Goal: Task Accomplishment & Management: Complete application form

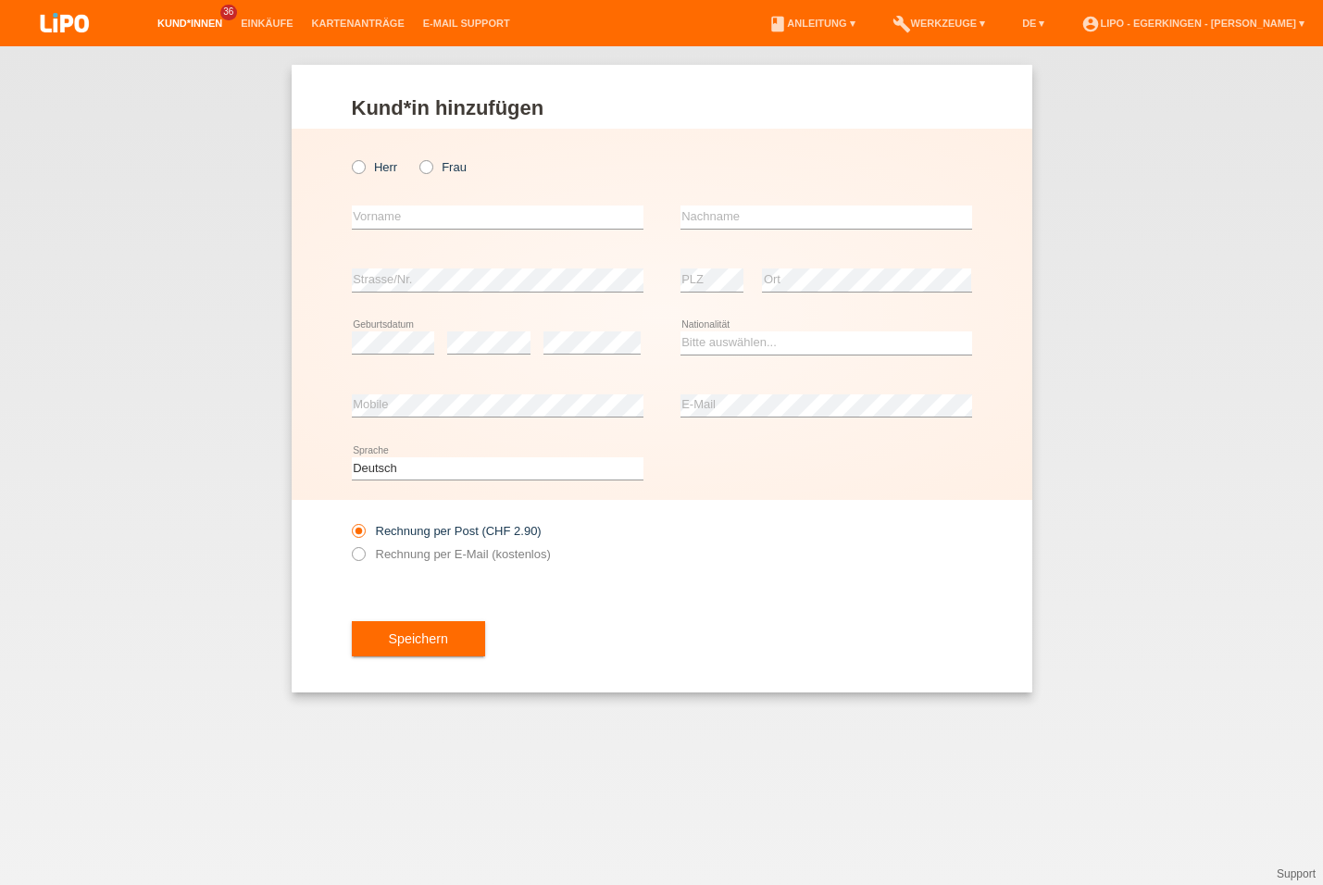
click at [194, 26] on link "Kund*innen" at bounding box center [189, 23] width 83 height 11
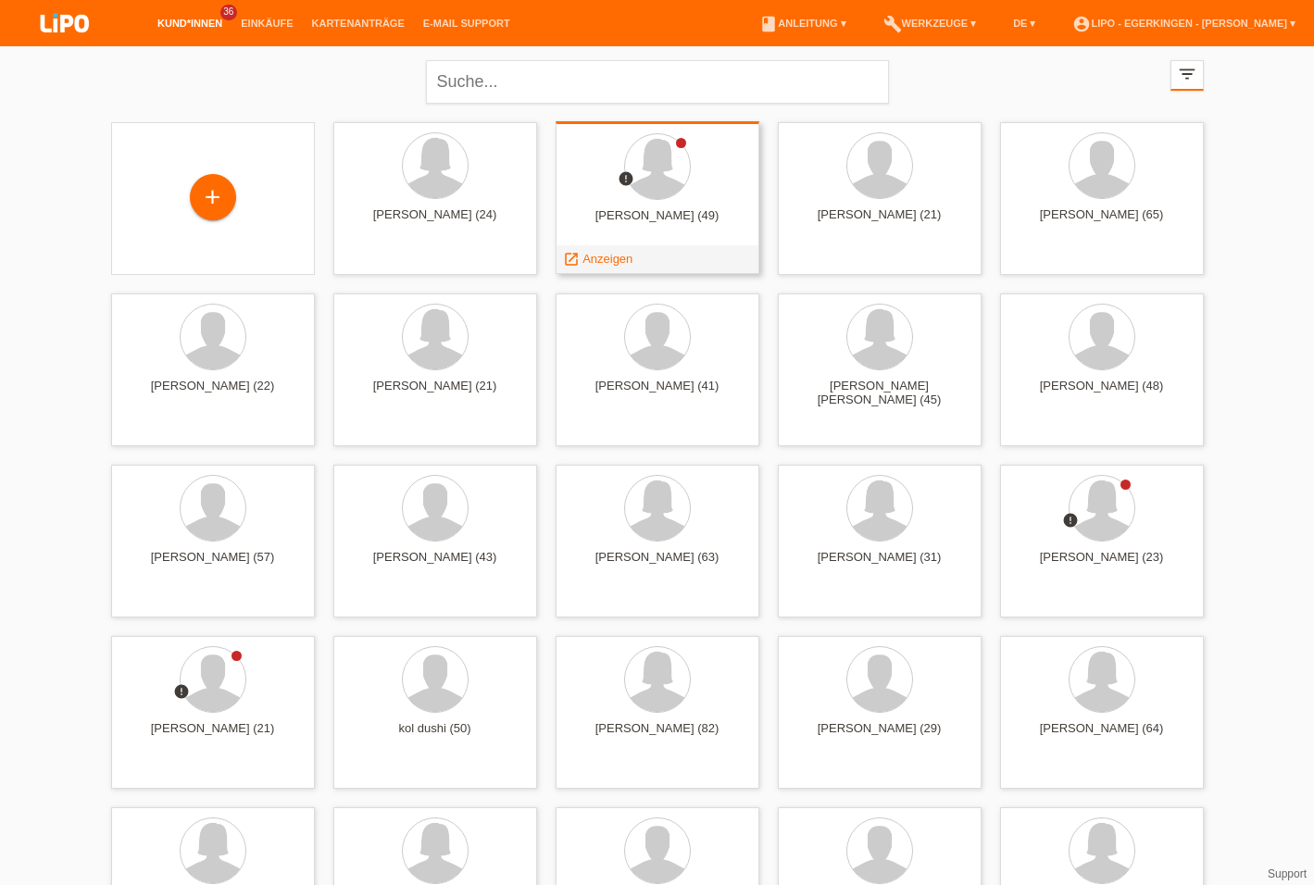
click at [606, 251] on div "launch Anzeigen" at bounding box center [598, 259] width 83 height 28
click at [621, 257] on span "Anzeigen" at bounding box center [608, 259] width 50 height 14
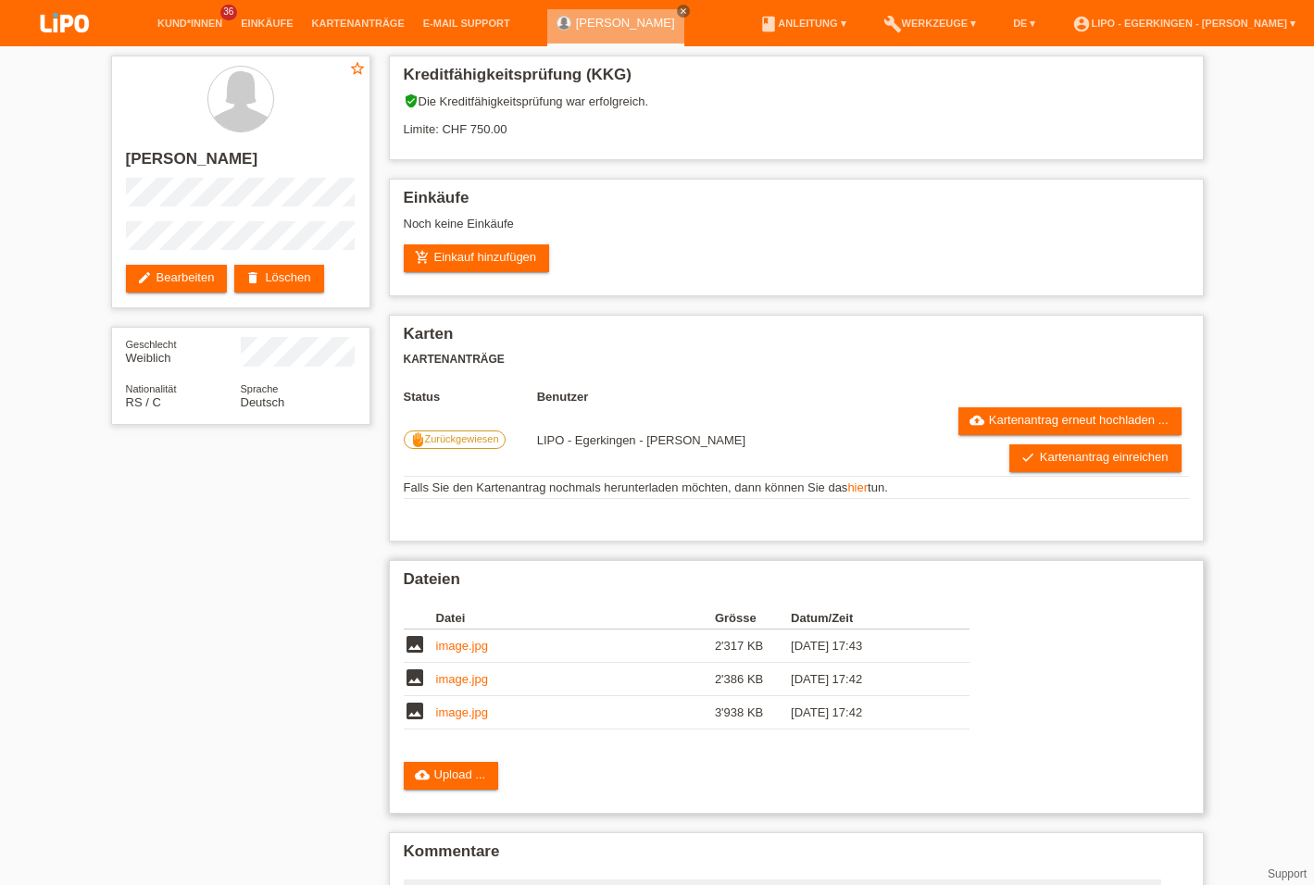
click at [481, 762] on div "Dateien Datei Grösse Datum/Zeit image image.jpg 2'317 KB 02.09.2025 17:43 delete" at bounding box center [796, 687] width 815 height 254
click at [479, 780] on link "cloud_upload Upload ..." at bounding box center [451, 776] width 95 height 28
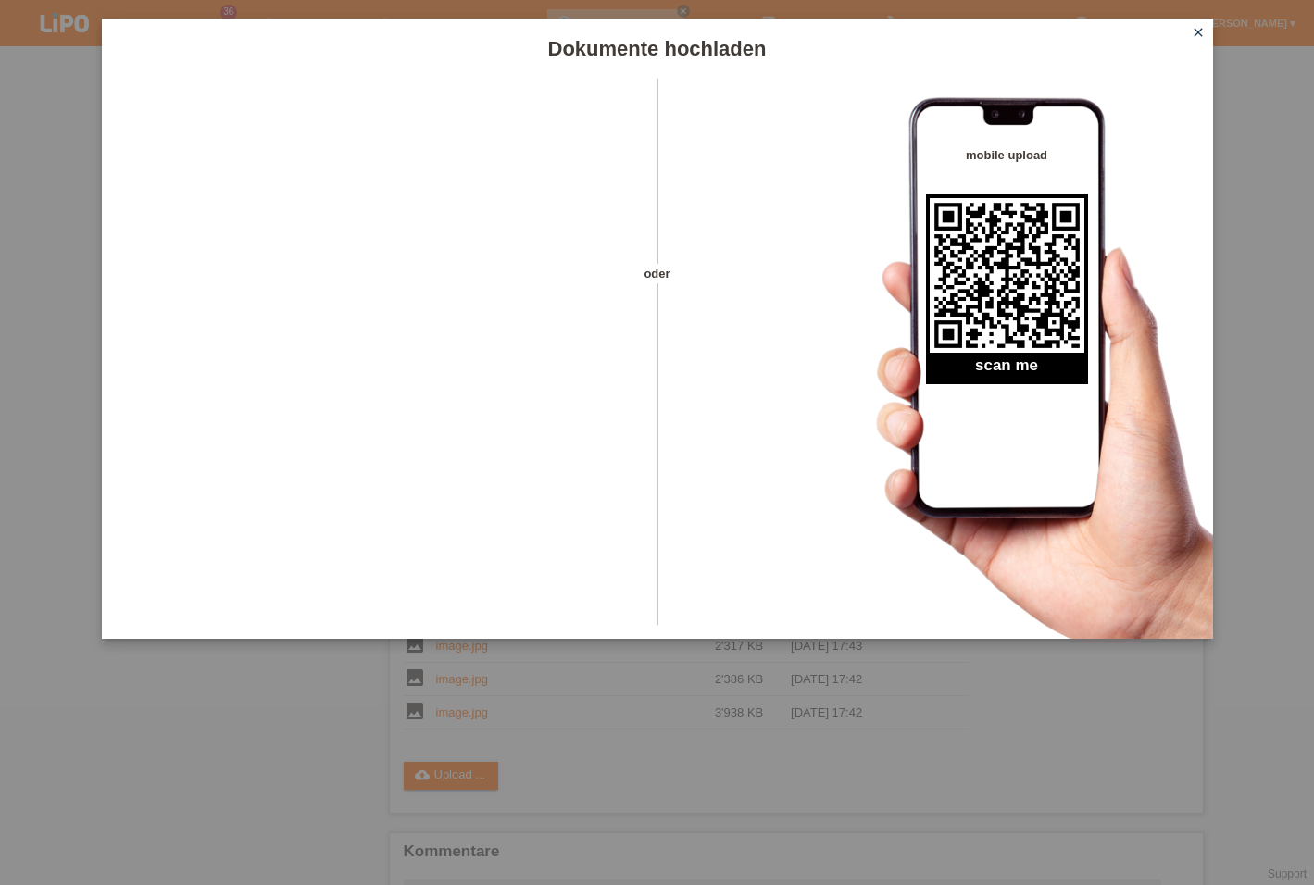
click at [1197, 31] on icon "close" at bounding box center [1198, 32] width 15 height 15
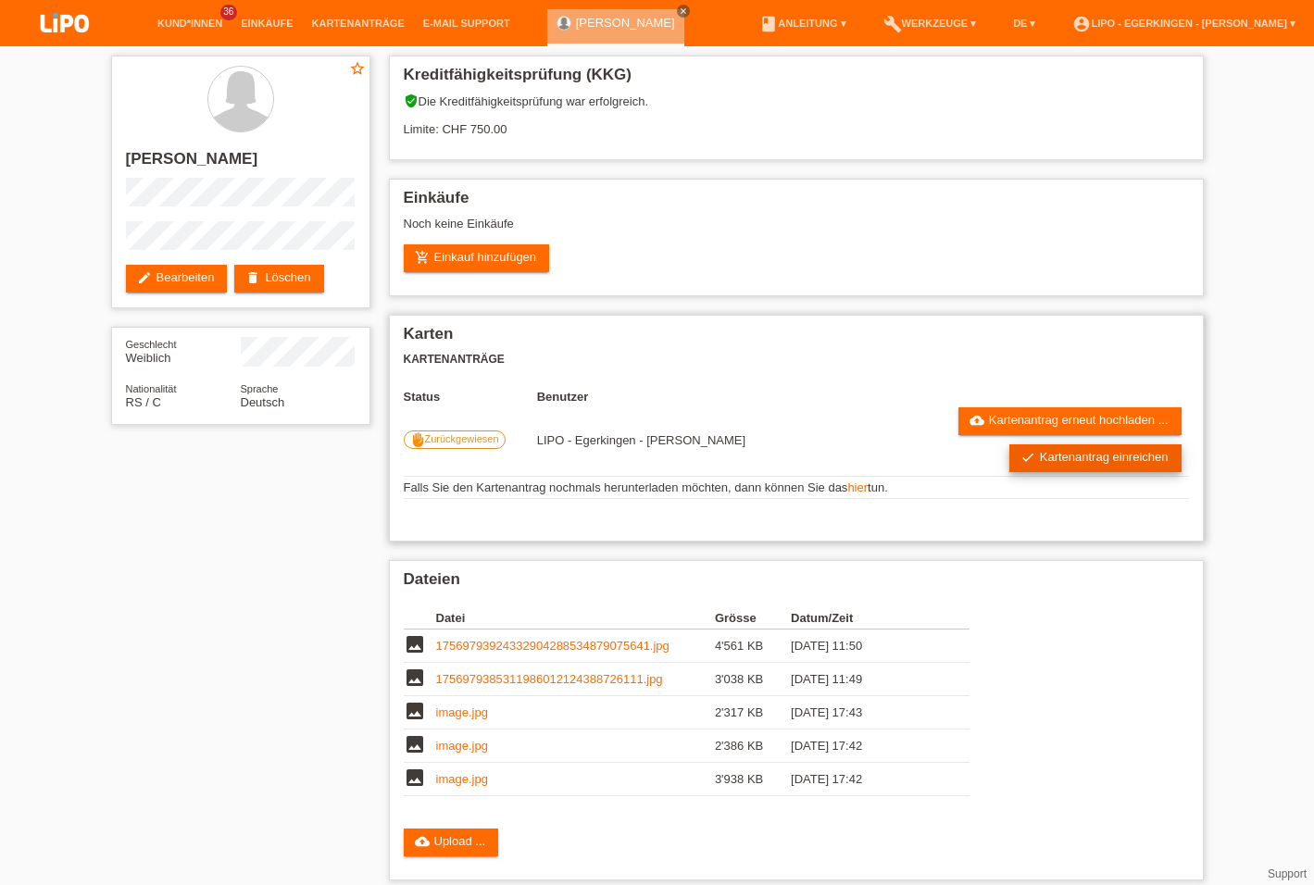
click at [1034, 470] on link "check Kartenantrag einreichen" at bounding box center [1095, 459] width 172 height 28
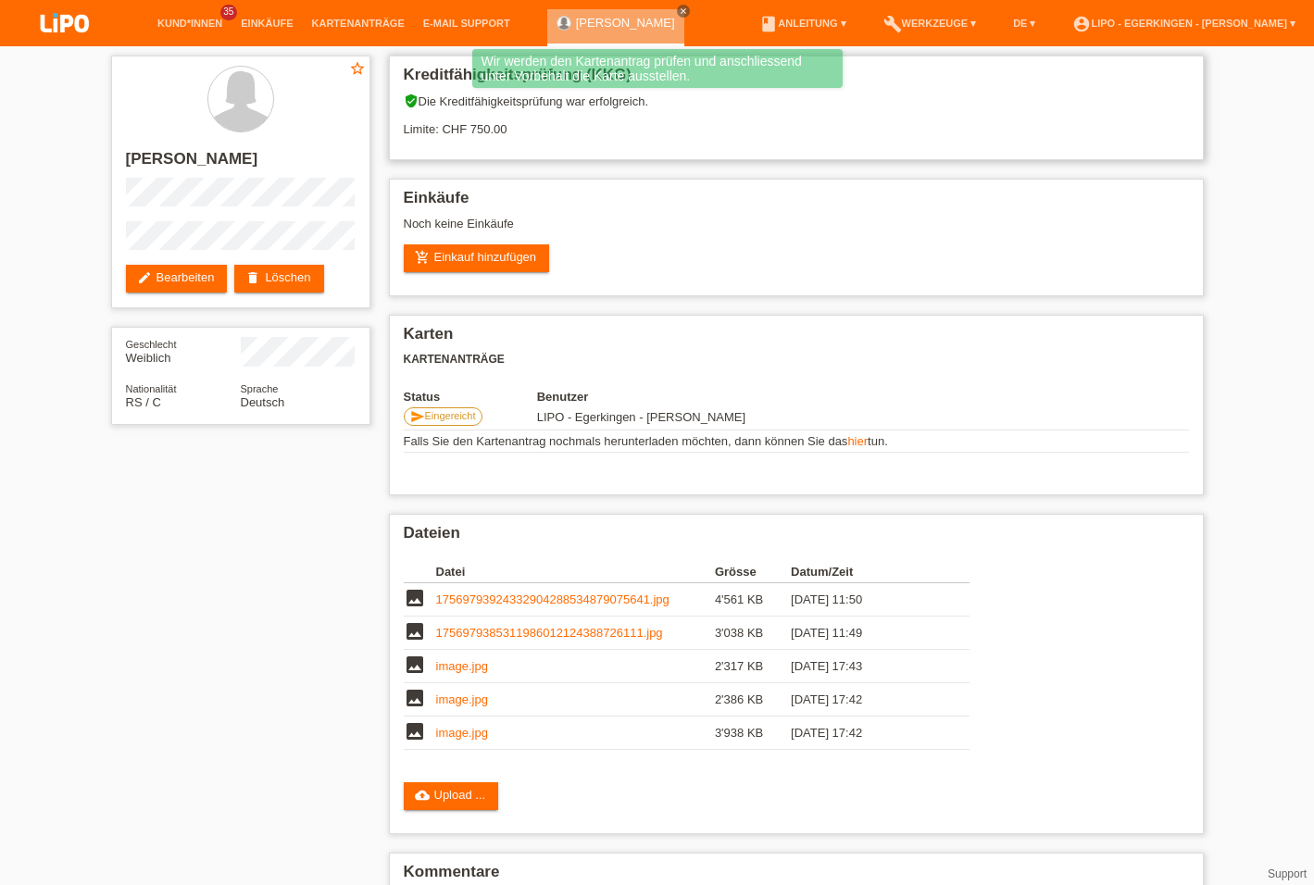
drag, startPoint x: 475, startPoint y: 127, endPoint x: 523, endPoint y: 131, distance: 48.3
click at [523, 131] on div "verified_user Die Kreditfähigkeitsprüfung war erfolgreich. Limite: CHF 750.00" at bounding box center [796, 122] width 785 height 56
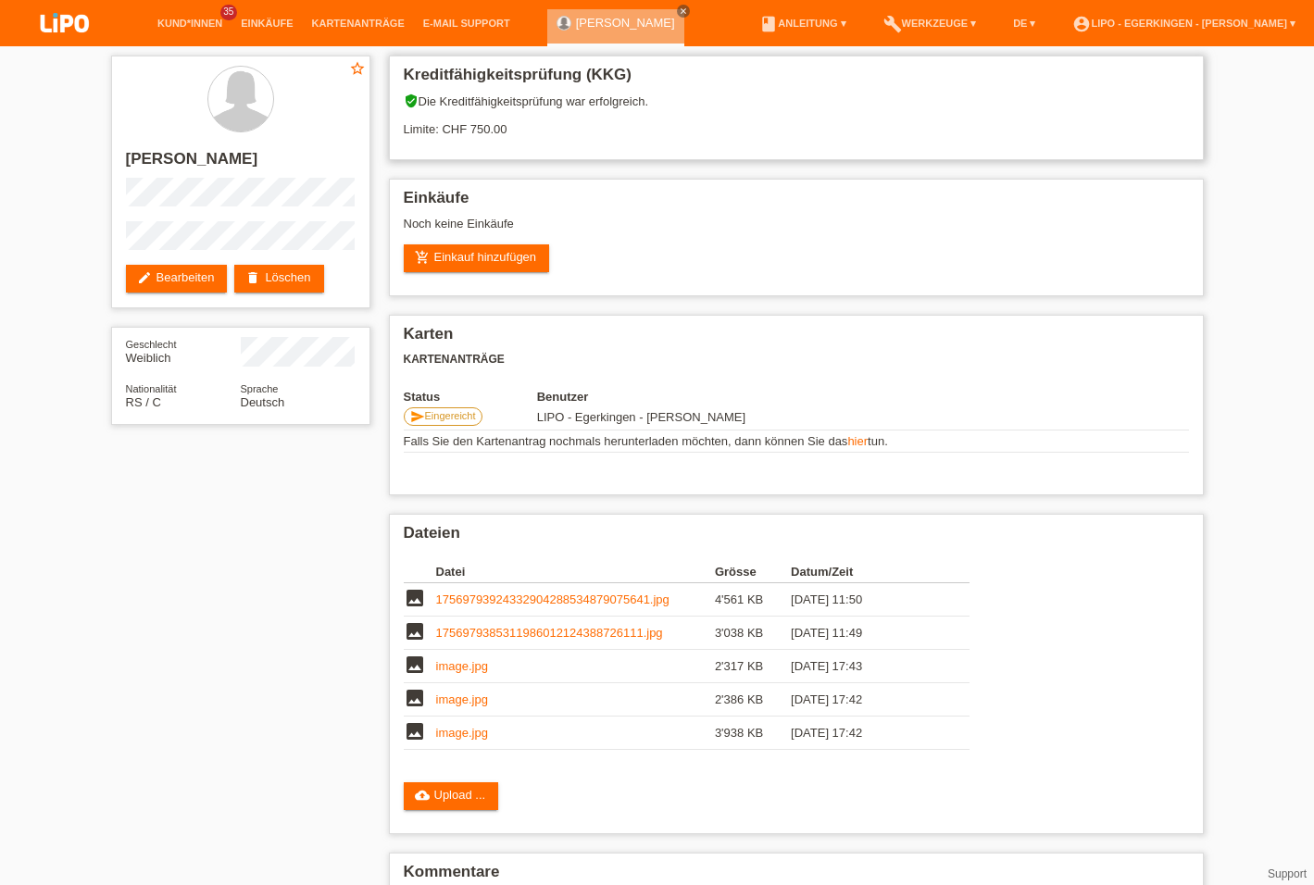
click at [537, 145] on div "verified_user Die Kreditfähigkeitsprüfung war erfolgreich. Limite: CHF 750.00" at bounding box center [796, 122] width 785 height 56
drag, startPoint x: 464, startPoint y: 124, endPoint x: 512, endPoint y: 142, distance: 51.3
click at [512, 142] on div "verified_user Die Kreditfähigkeitsprüfung war erfolgreich. Limite: CHF 750.00" at bounding box center [796, 122] width 785 height 56
click at [545, 167] on div "Kreditfähigkeitsprüfung (KKG) verified_user Die Kreditfähigkeitsprüfung war erf…" at bounding box center [797, 541] width 834 height 990
click at [680, 7] on icon "close" at bounding box center [683, 10] width 9 height 9
